Goal: Obtain resource: Download file/media

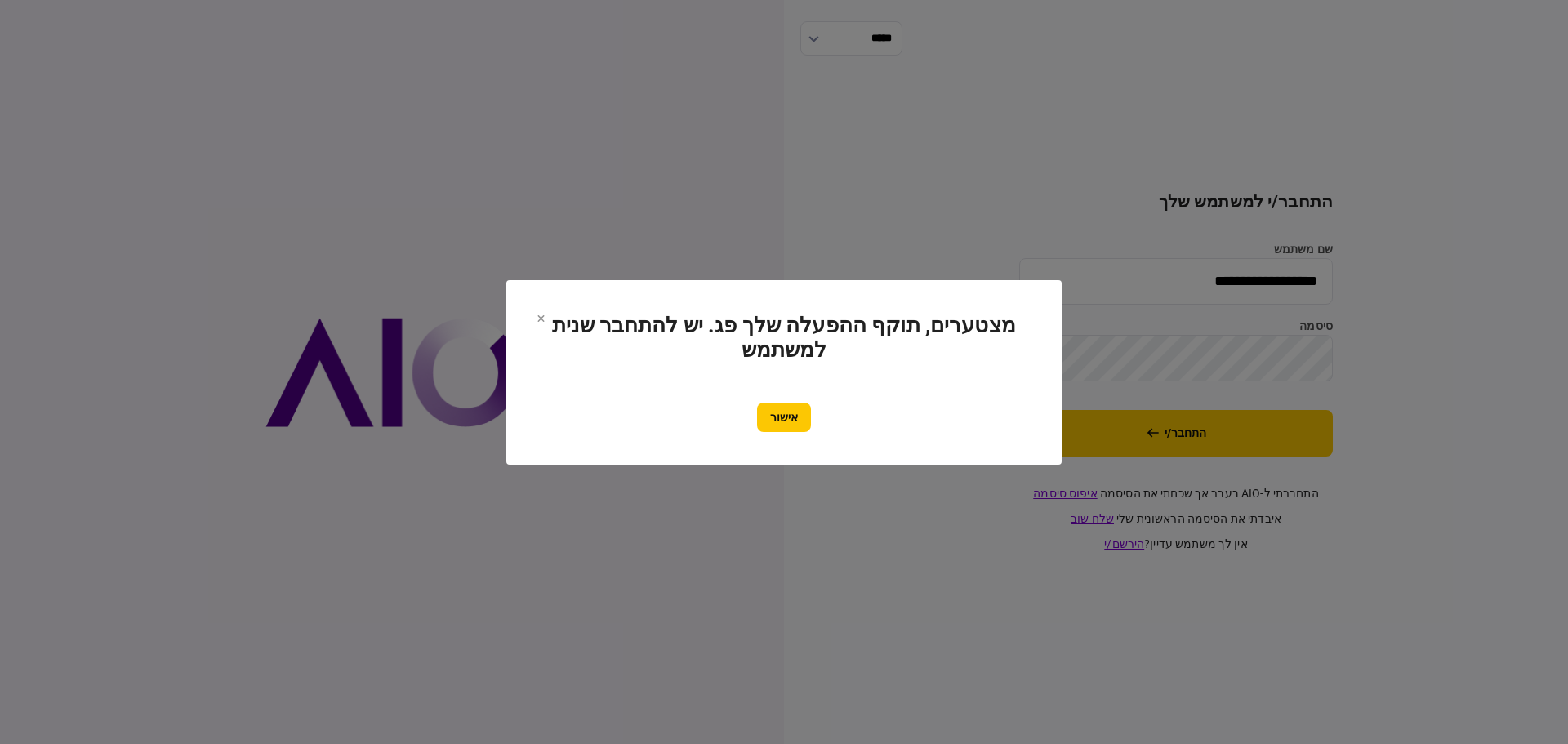
click at [1402, 685] on div at bounding box center [784, 372] width 1568 height 744
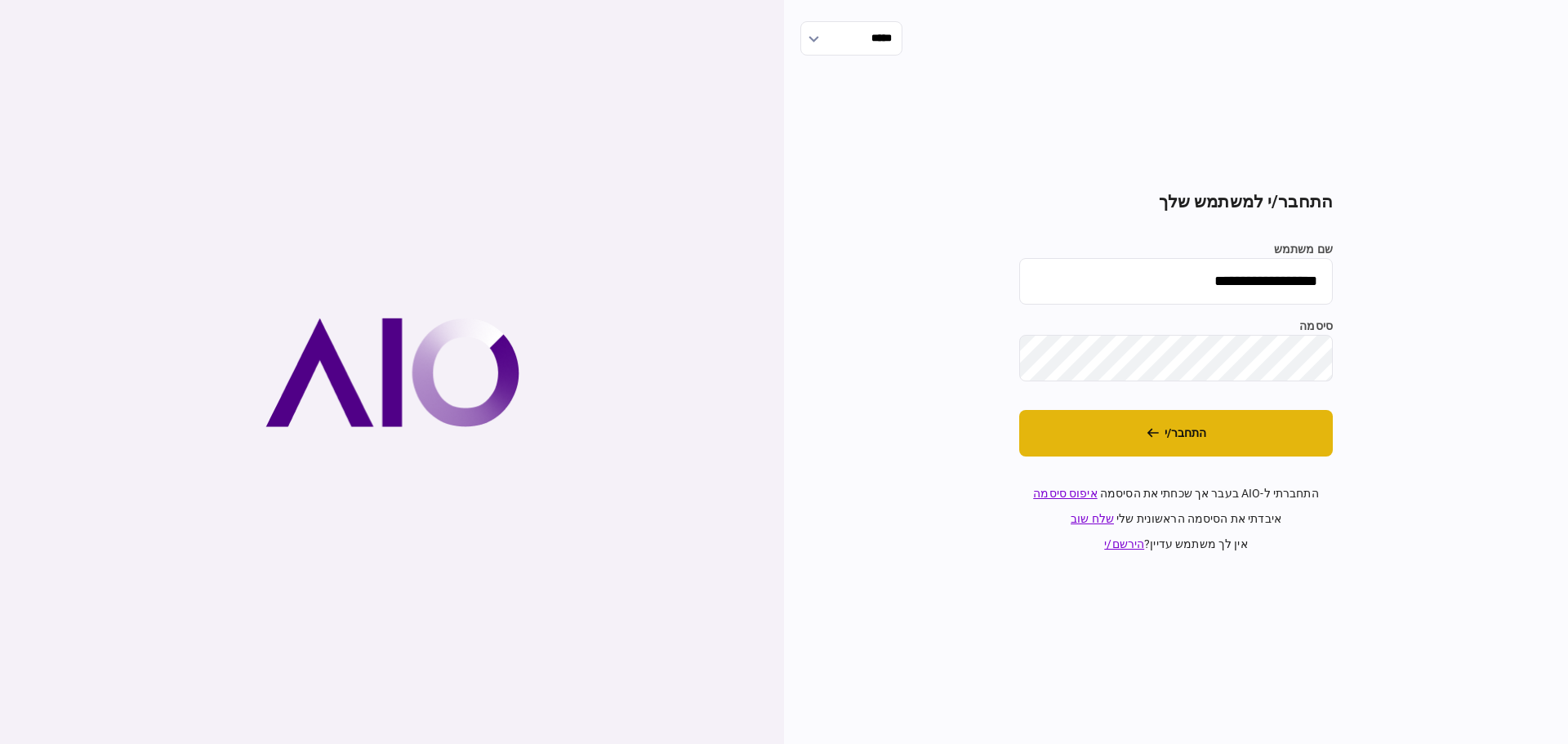
click at [1227, 433] on button "התחבר/י" at bounding box center [1176, 433] width 314 height 46
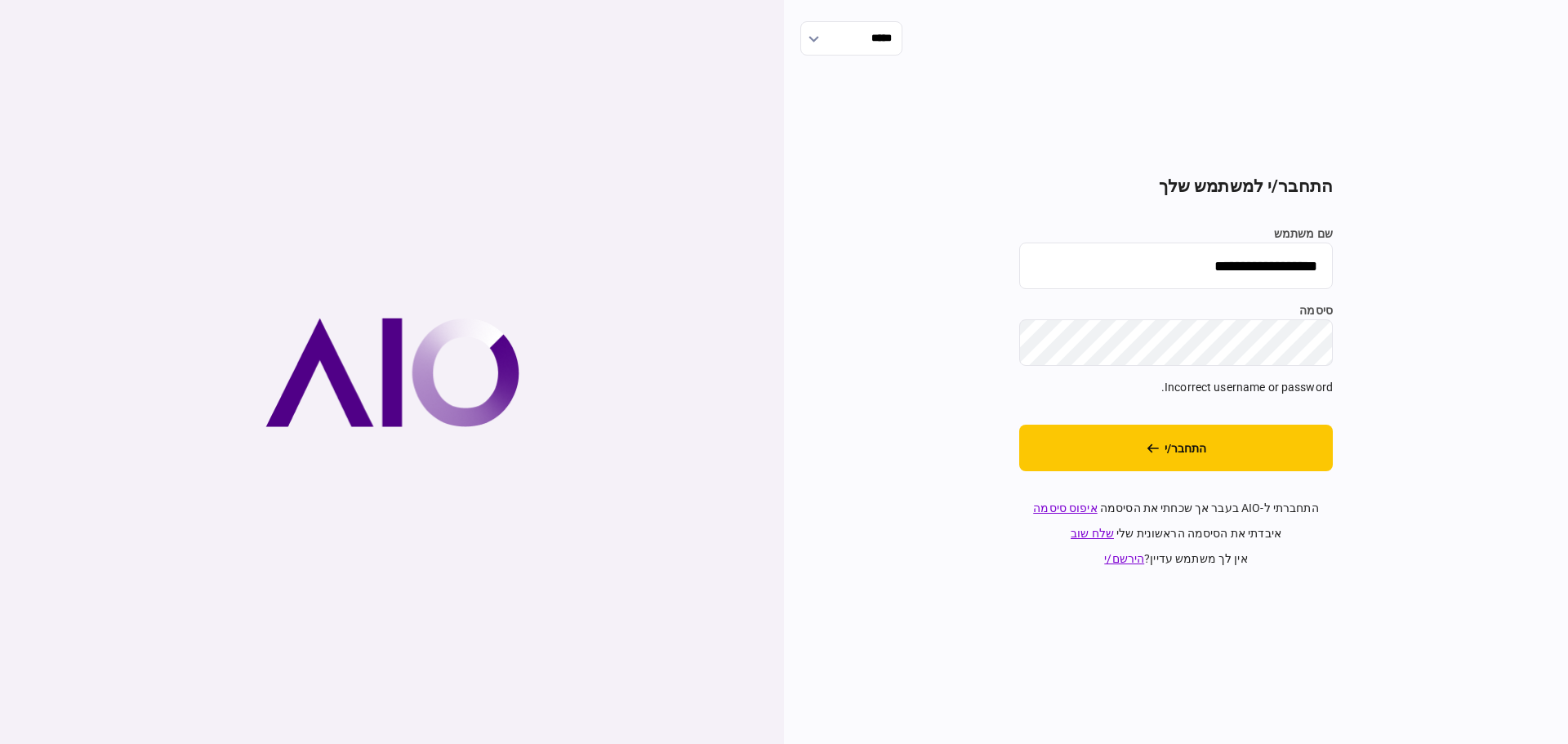
click at [1242, 269] on input "**********" at bounding box center [1176, 266] width 314 height 46
click at [1243, 269] on input "**********" at bounding box center [1176, 266] width 314 height 46
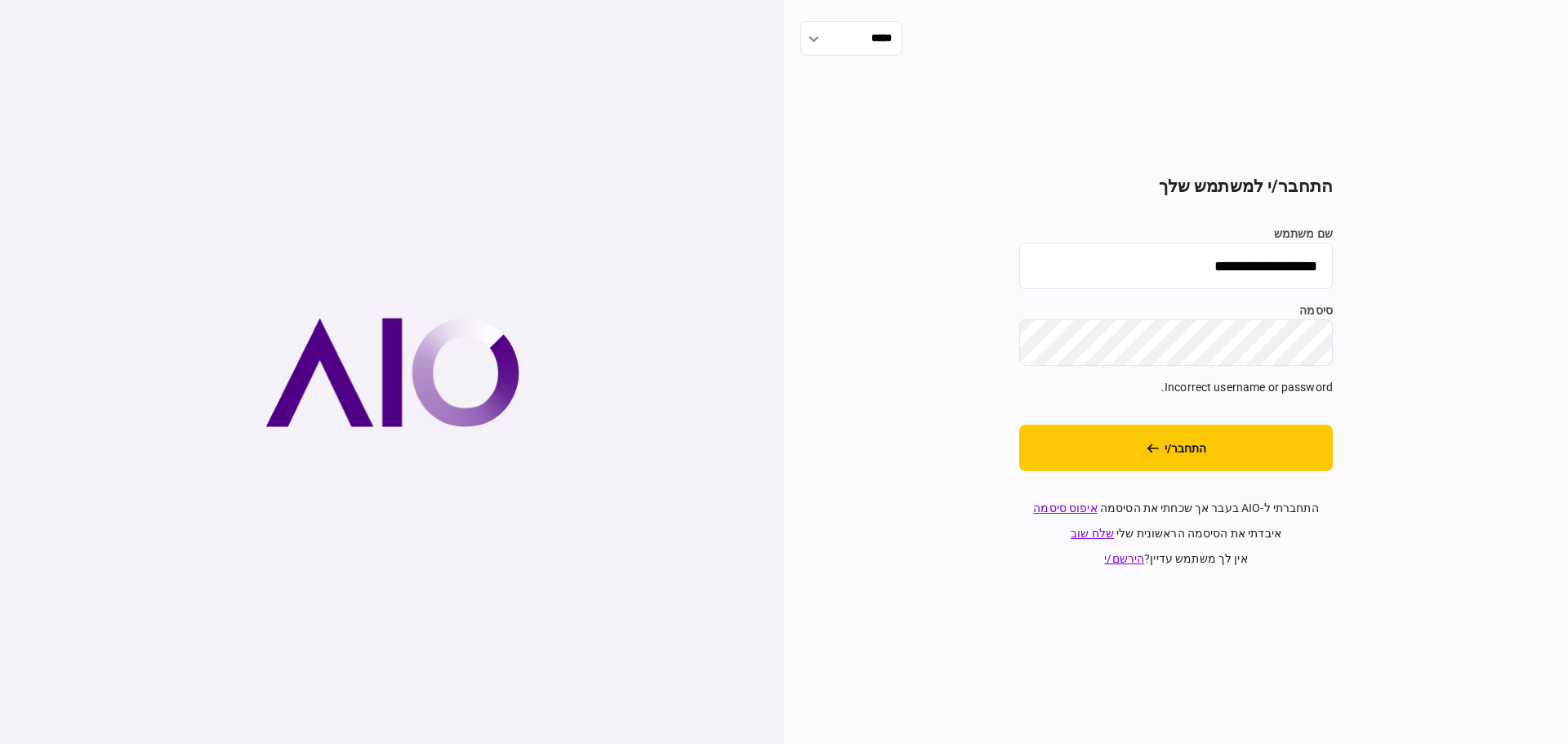
click at [1243, 269] on input "**********" at bounding box center [1176, 266] width 314 height 46
type input "******"
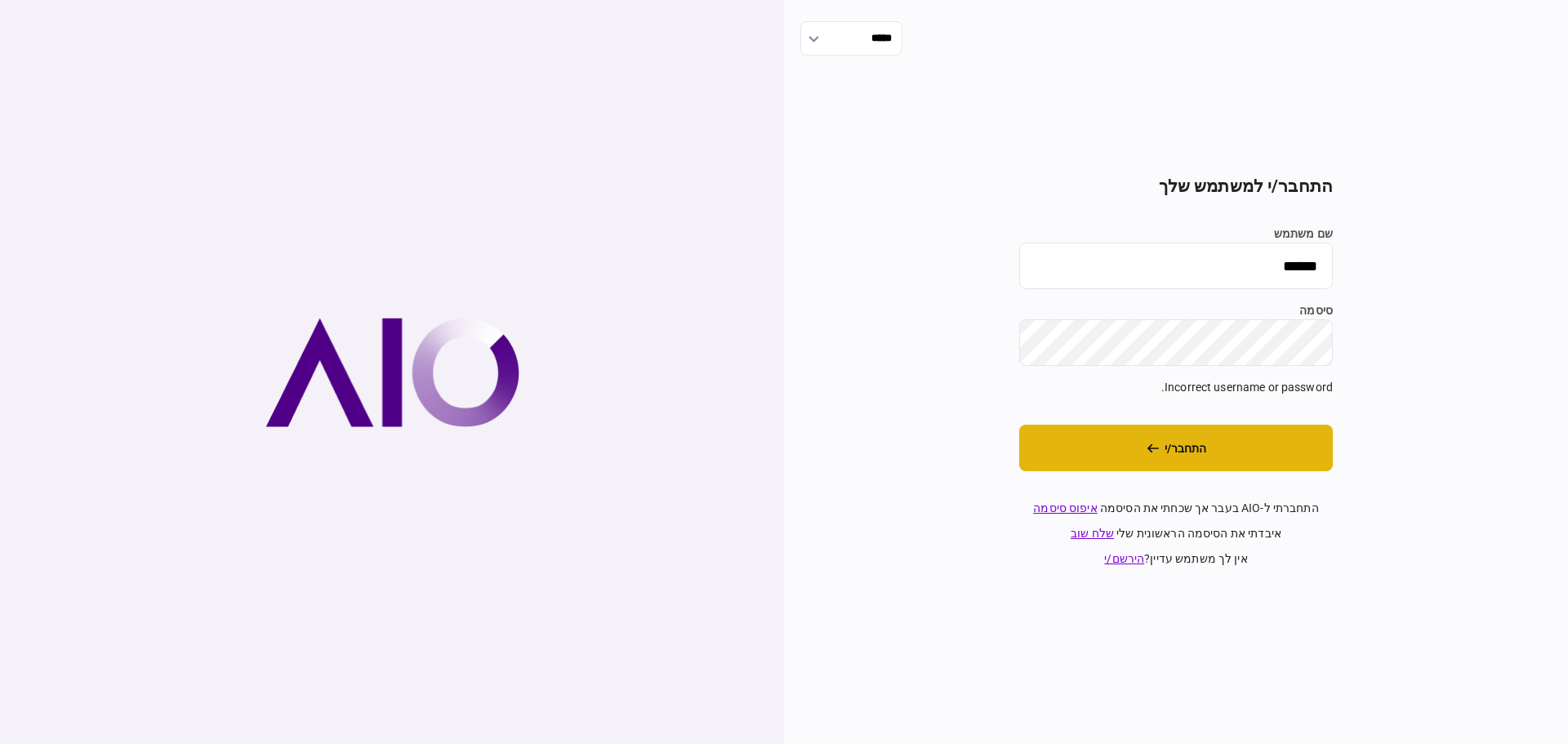
click at [1185, 444] on button "התחבר/י" at bounding box center [1176, 448] width 314 height 46
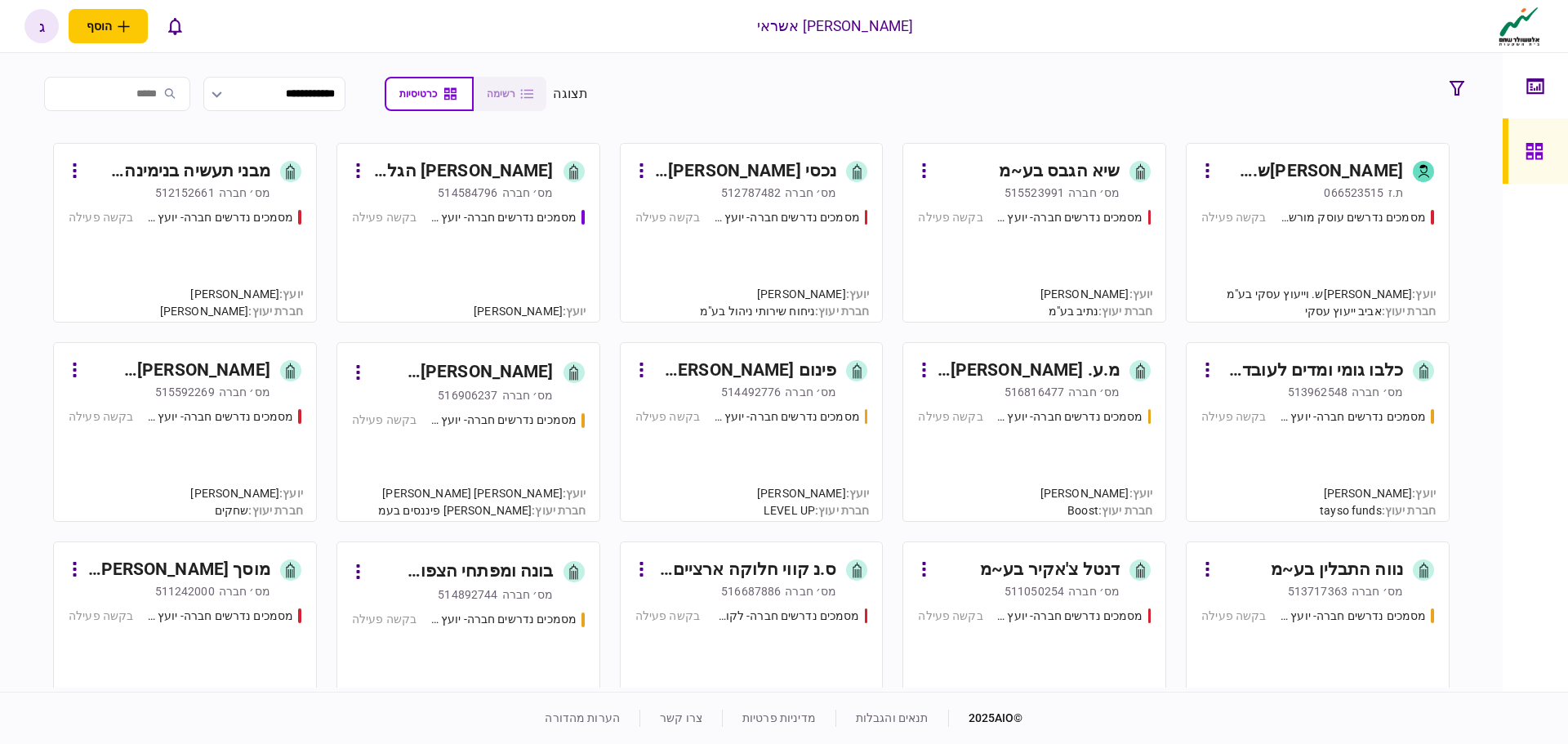
click at [727, 424] on div "מסמכים נדרשים חברה- יועץ - תהליך חברה" at bounding box center [787, 417] width 147 height 17
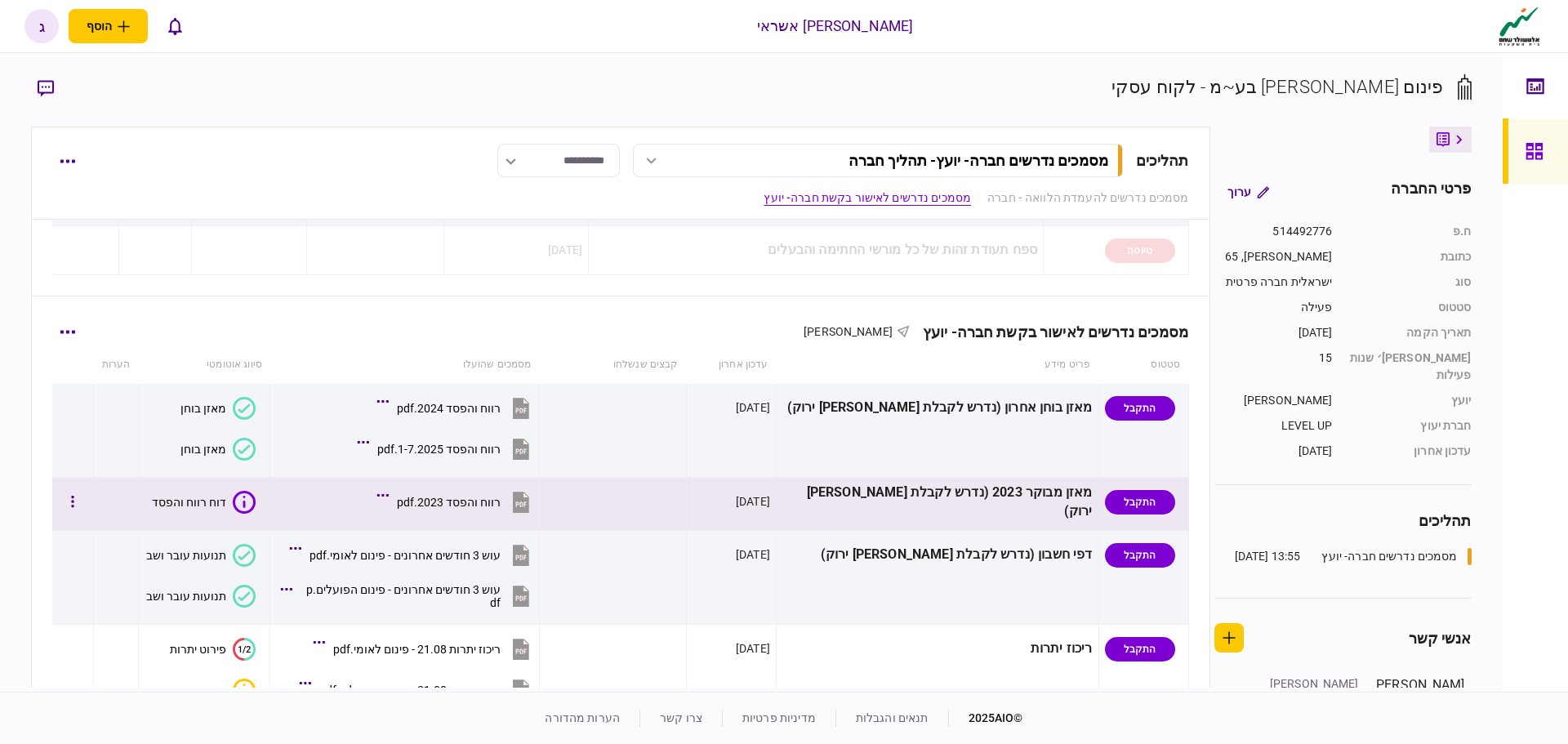
scroll to position [654, 0]
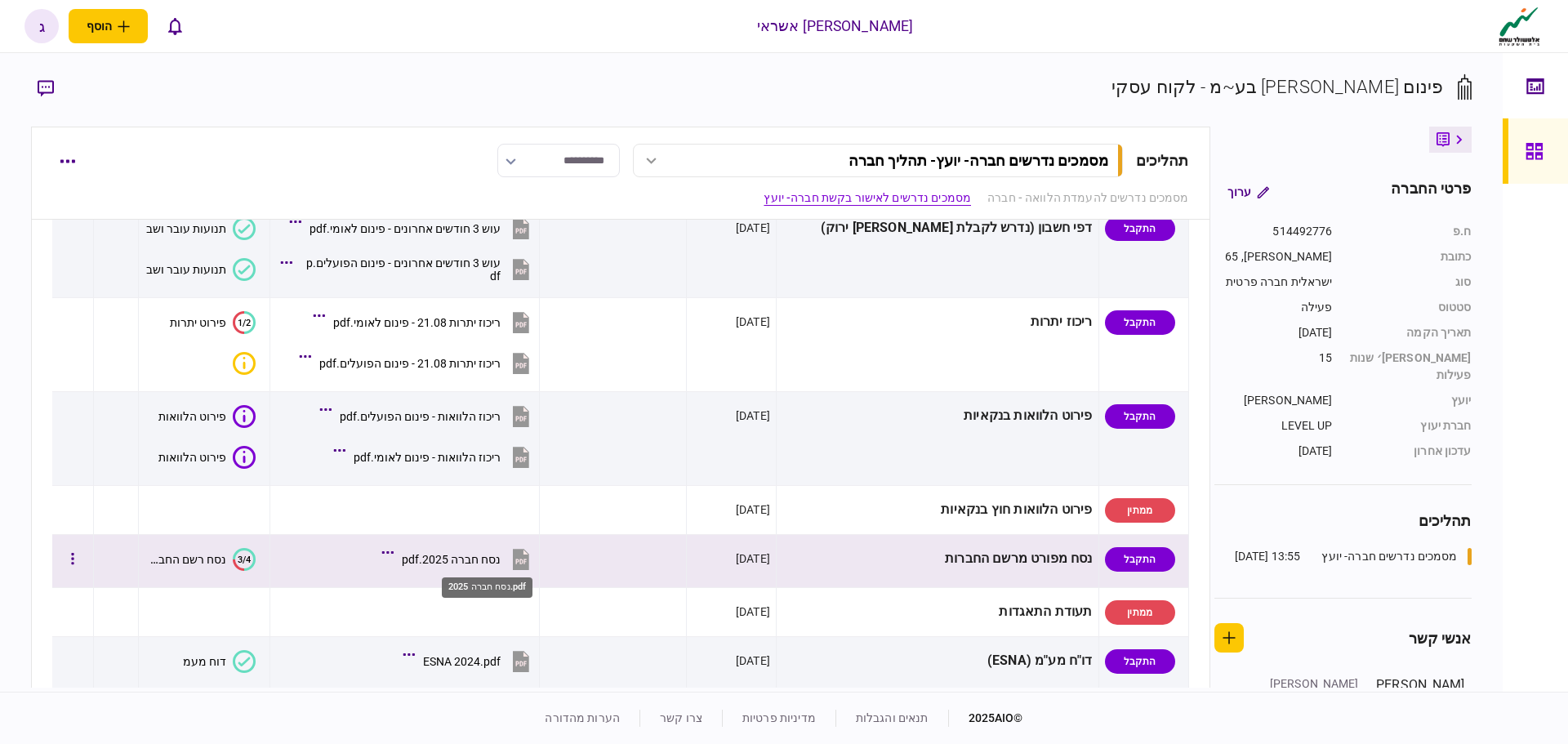
click at [492, 553] on div "נסח חברה 2025.pdf" at bounding box center [451, 559] width 99 height 13
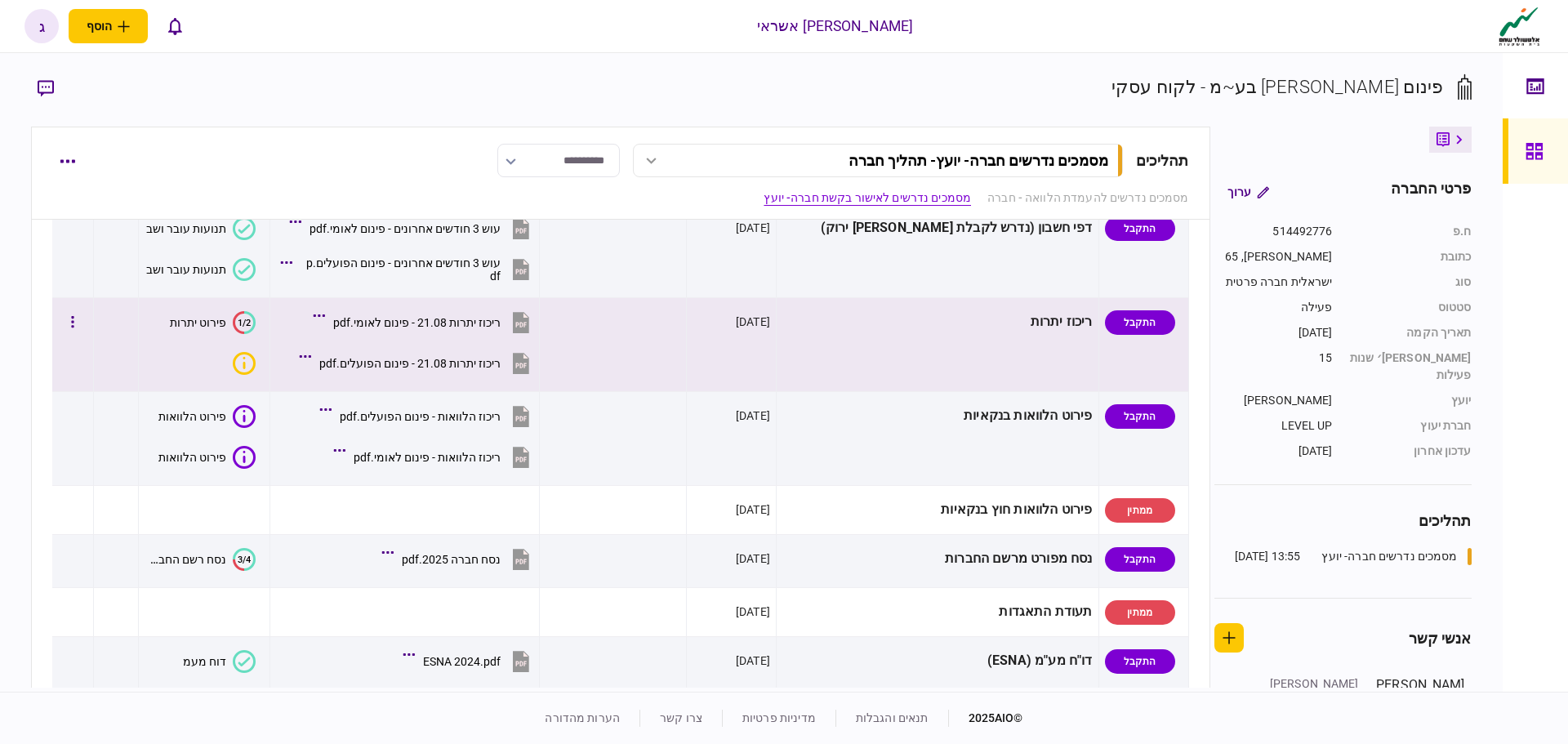
scroll to position [490, 0]
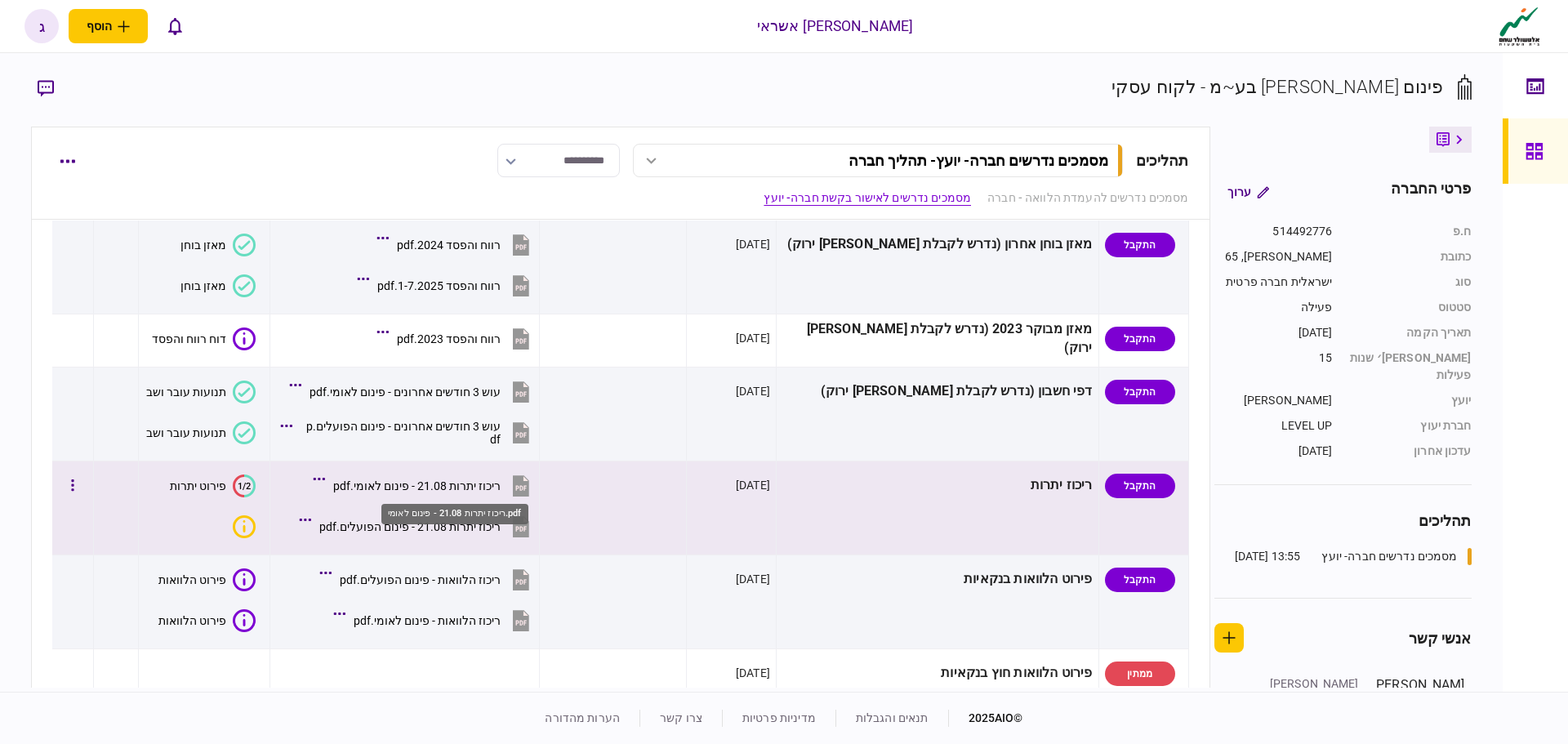
click at [482, 488] on div "ריכוז יתרות 21.08 - פינום לאומי.pdf" at bounding box center [416, 486] width 168 height 13
click at [471, 526] on div "ריכוז יתרות 21.08 - פינום הפועלים.pdf" at bounding box center [410, 526] width 181 height 13
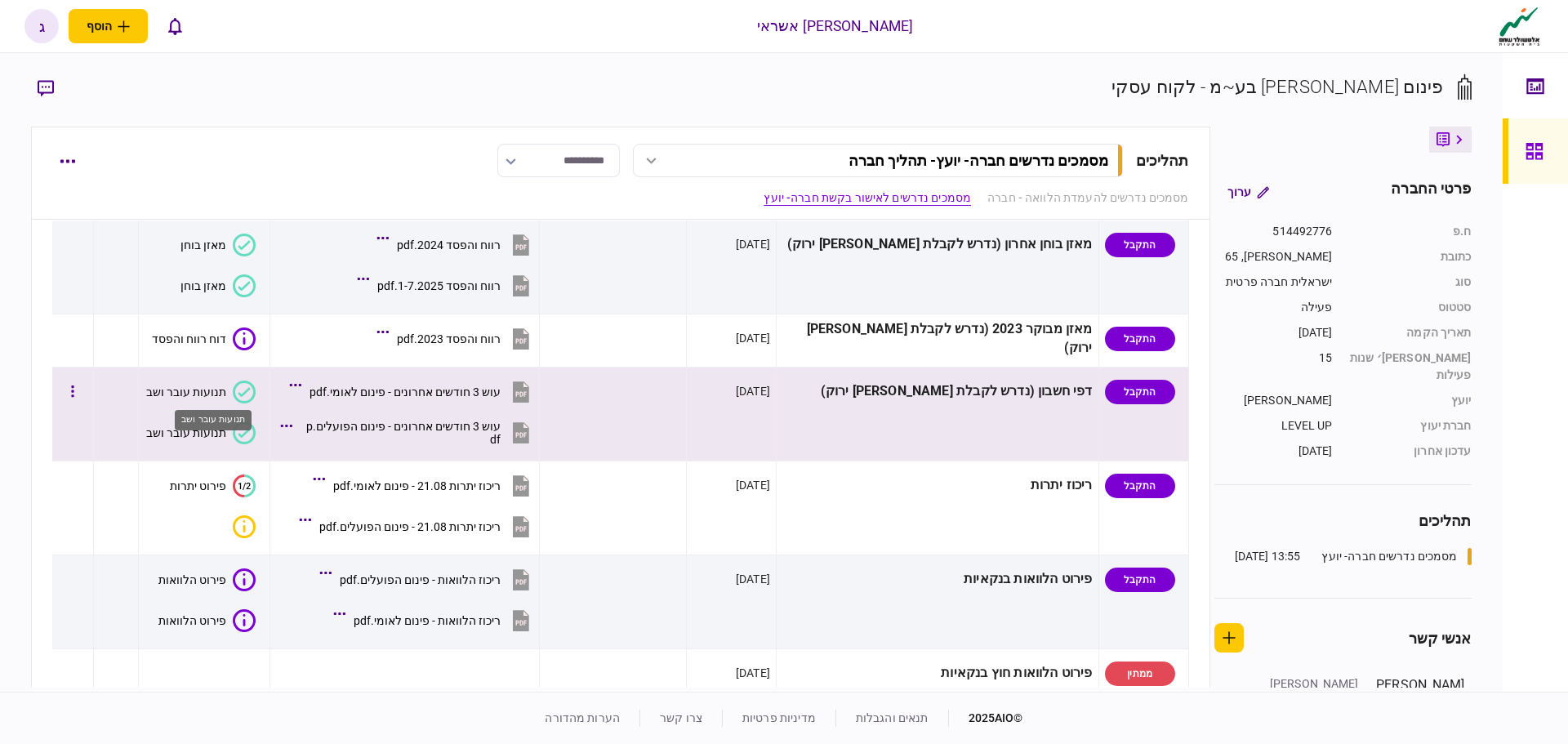
click at [196, 391] on div "תנועות עובר ושב" at bounding box center [185, 391] width 80 height 13
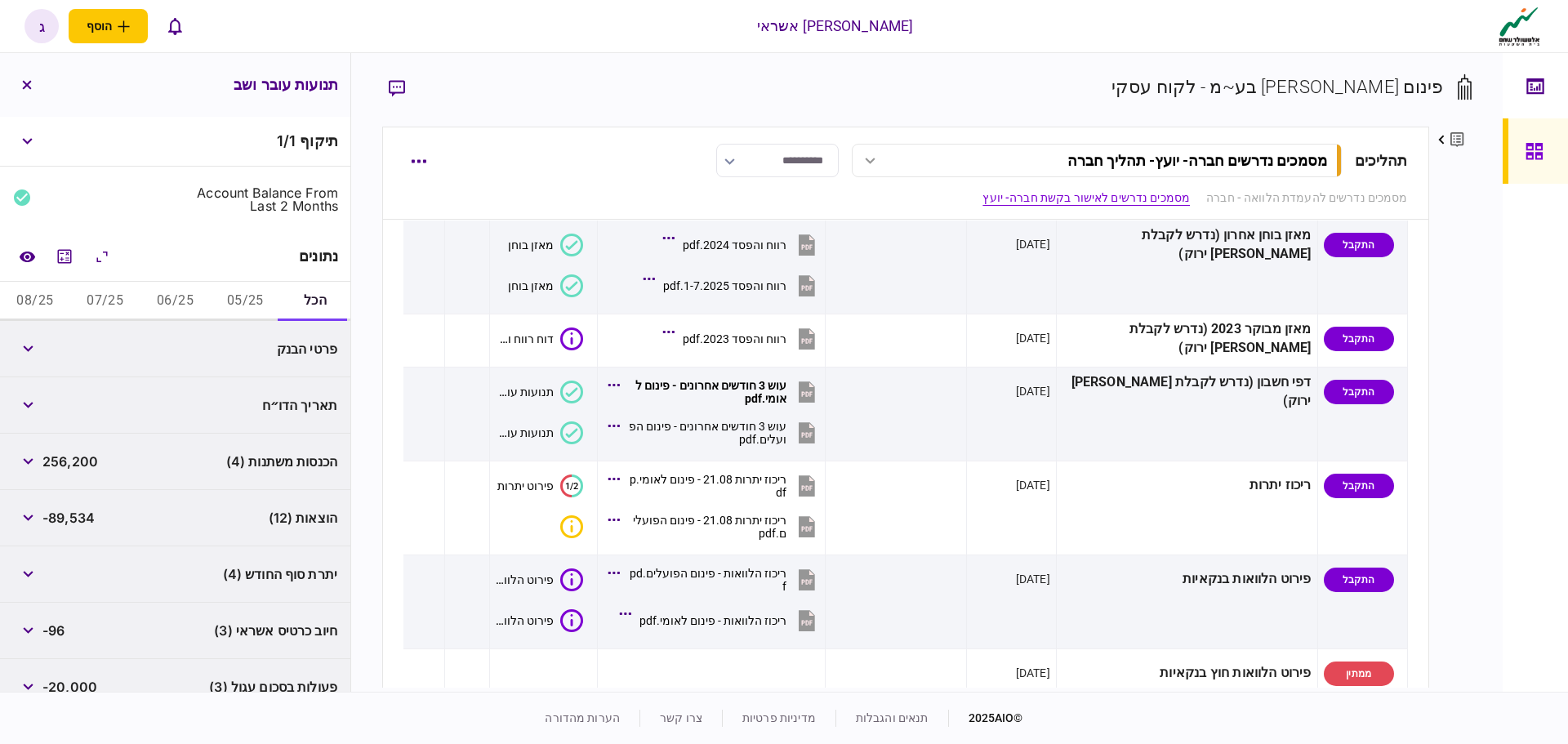
scroll to position [80, 0]
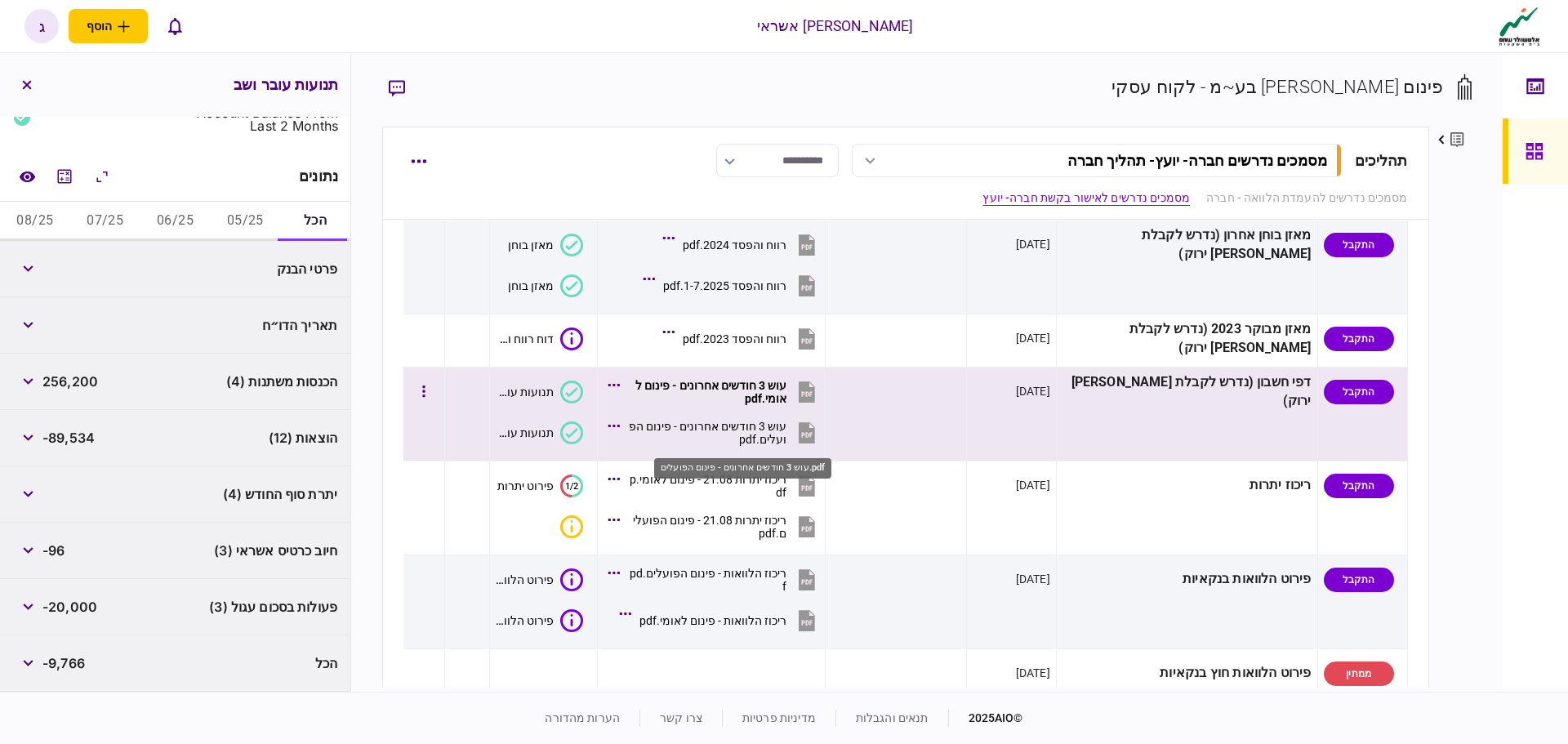
click at [744, 428] on div "עוש 3 חודשים אחרונים - פינום הפועלים.pdf" at bounding box center [707, 433] width 158 height 26
click at [721, 428] on div "עוש 3 חודשים אחרונים - פינום הפועלים.pdf" at bounding box center [707, 433] width 158 height 26
click at [547, 428] on div "תנועות עובר ושב" at bounding box center [524, 433] width 58 height 13
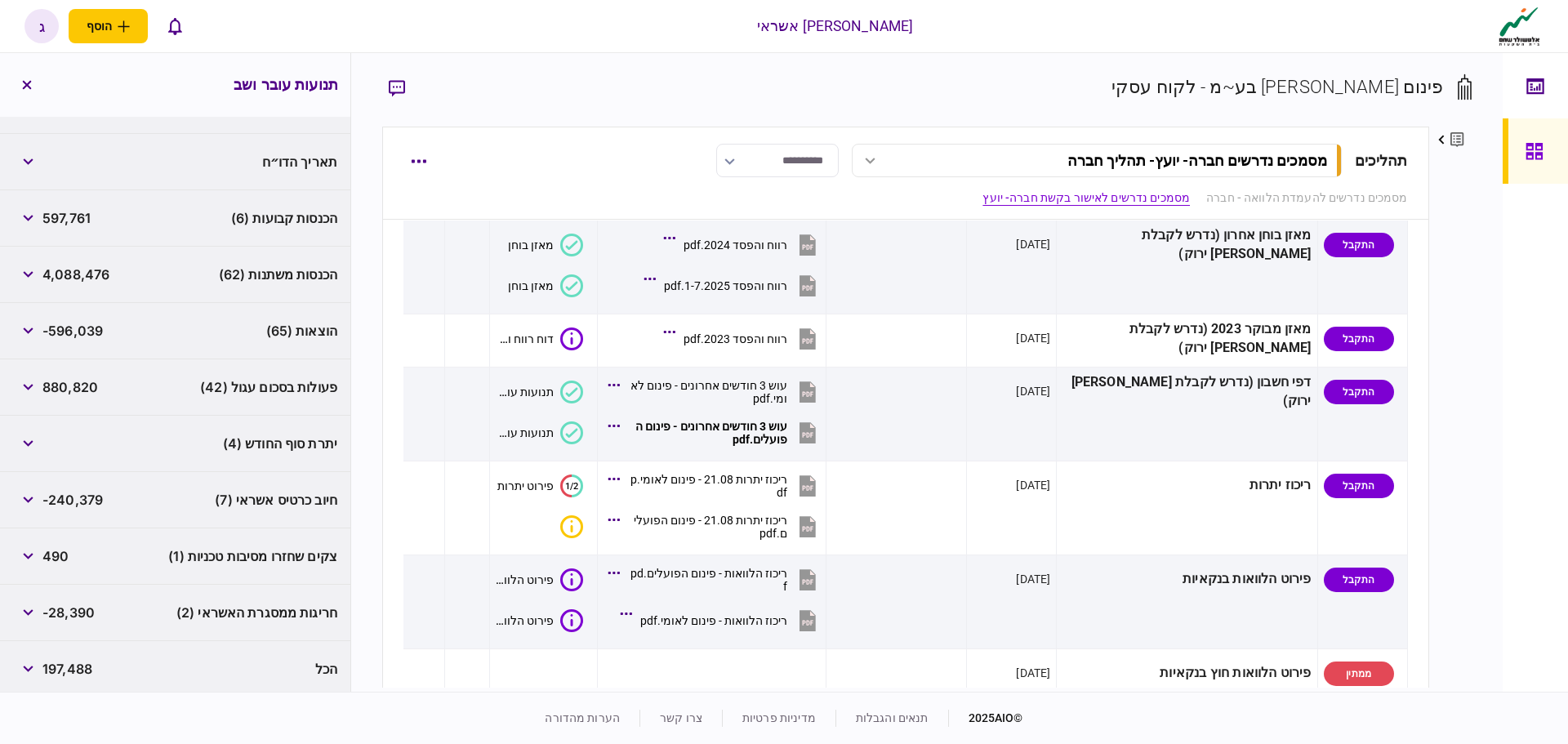
scroll to position [249, 0]
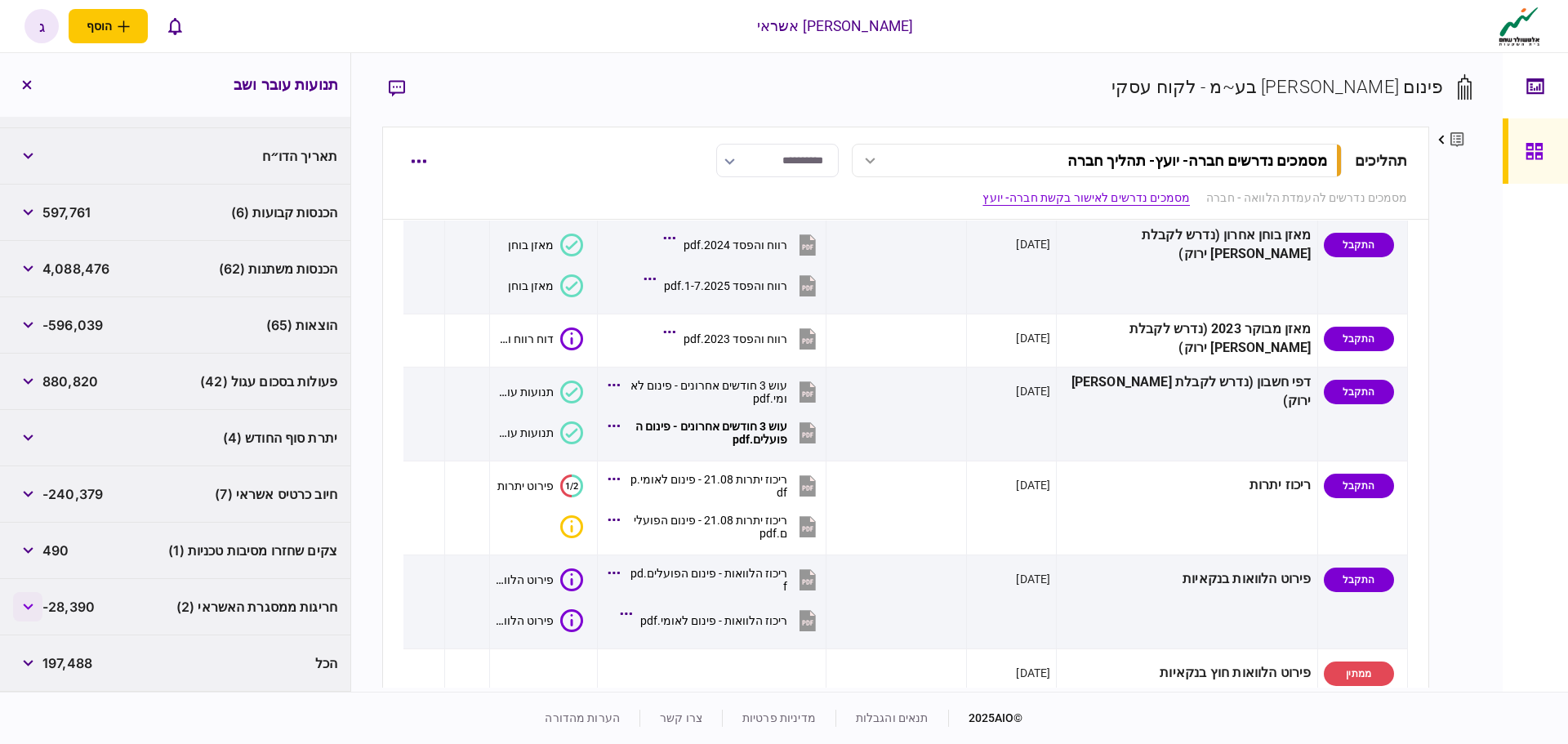
click at [30, 609] on icon "button" at bounding box center [28, 607] width 10 height 7
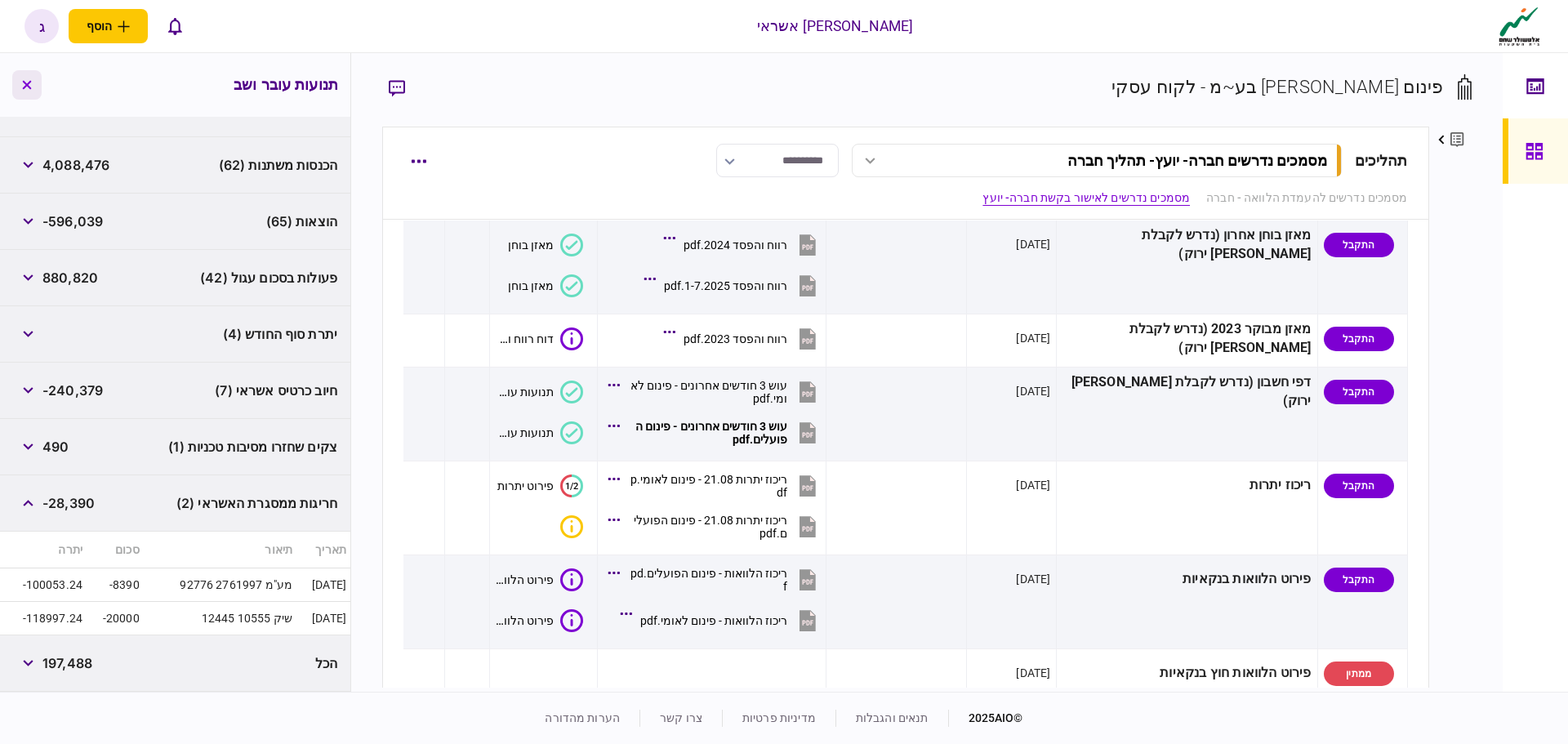
click at [27, 93] on button "button" at bounding box center [27, 84] width 30 height 30
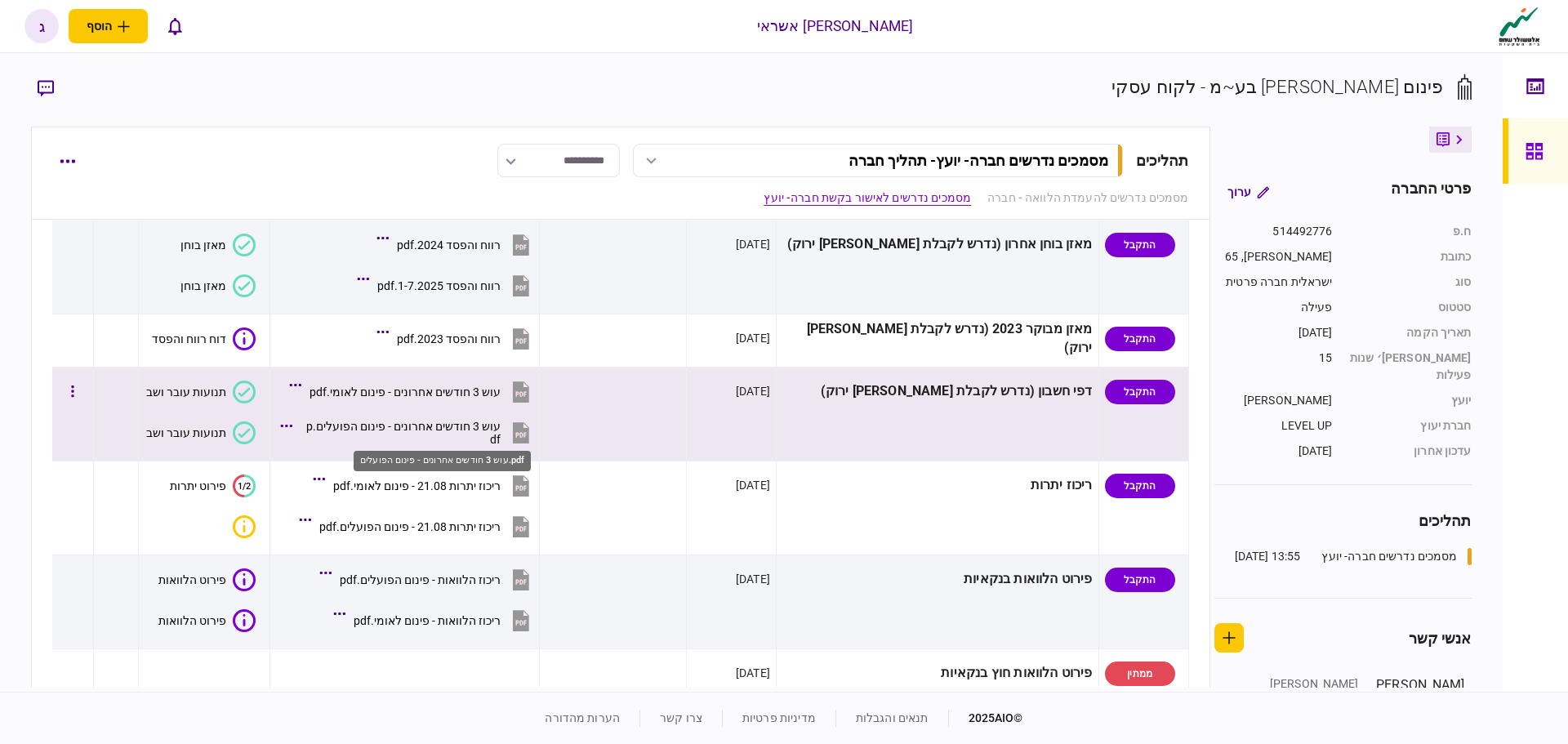
click at [485, 434] on div "עוש 3 חודשים אחרונים - פינום הפועלים.pdf" at bounding box center [400, 433] width 200 height 26
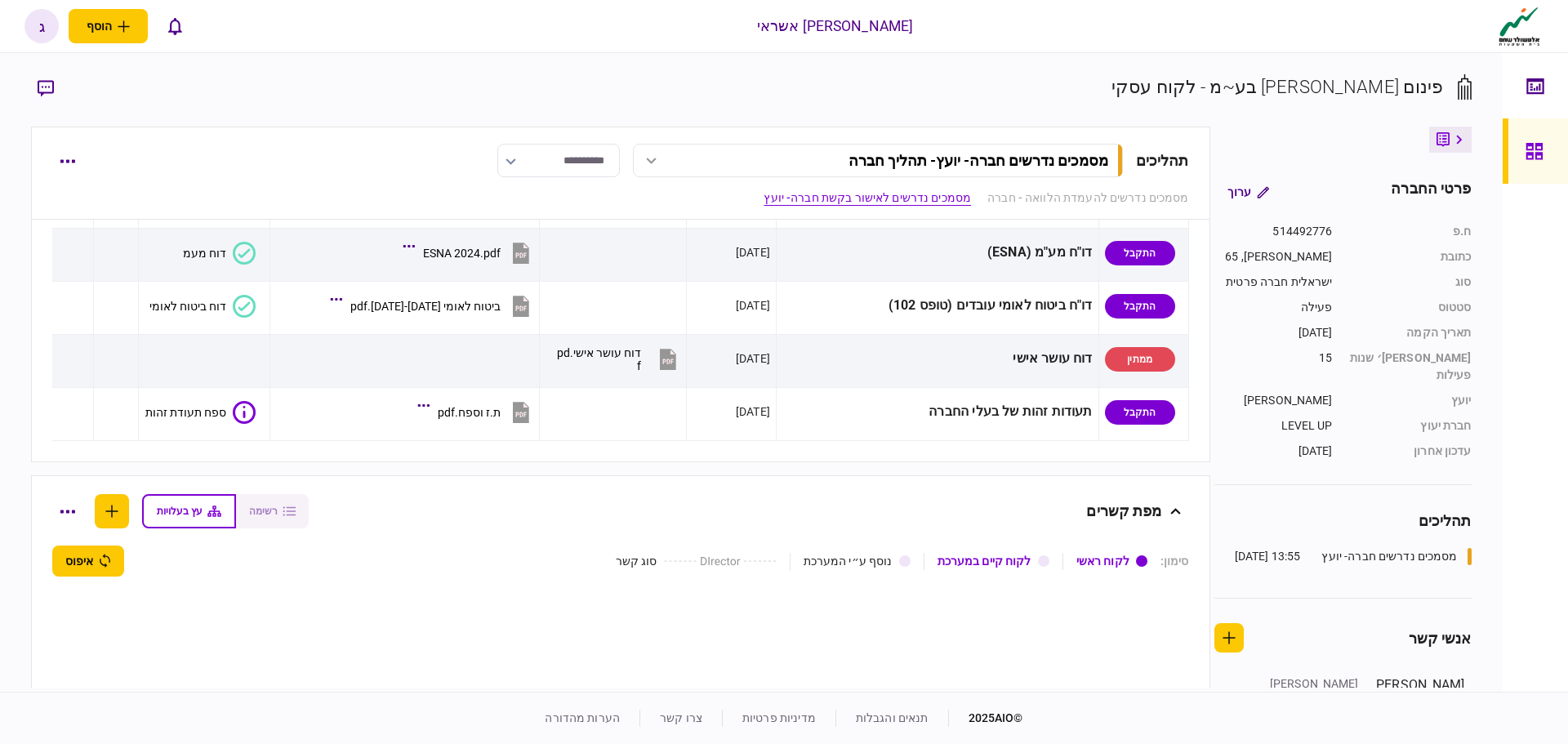
scroll to position [899, 0]
